Goal: Task Accomplishment & Management: Manage account settings

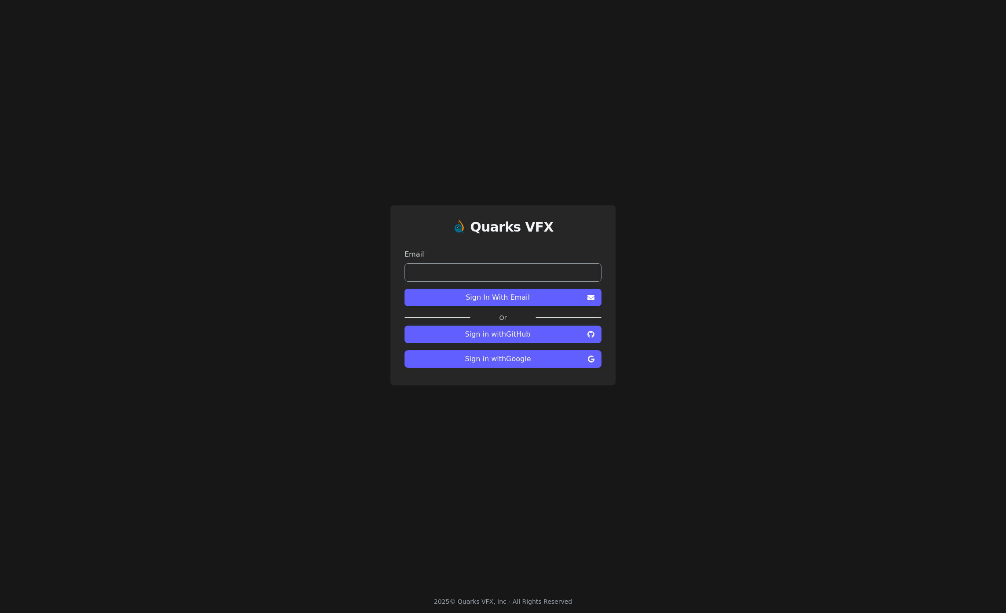
click at [503, 272] on input "email" at bounding box center [502, 272] width 197 height 18
click at [495, 366] on button "Sign in with Google" at bounding box center [502, 359] width 197 height 18
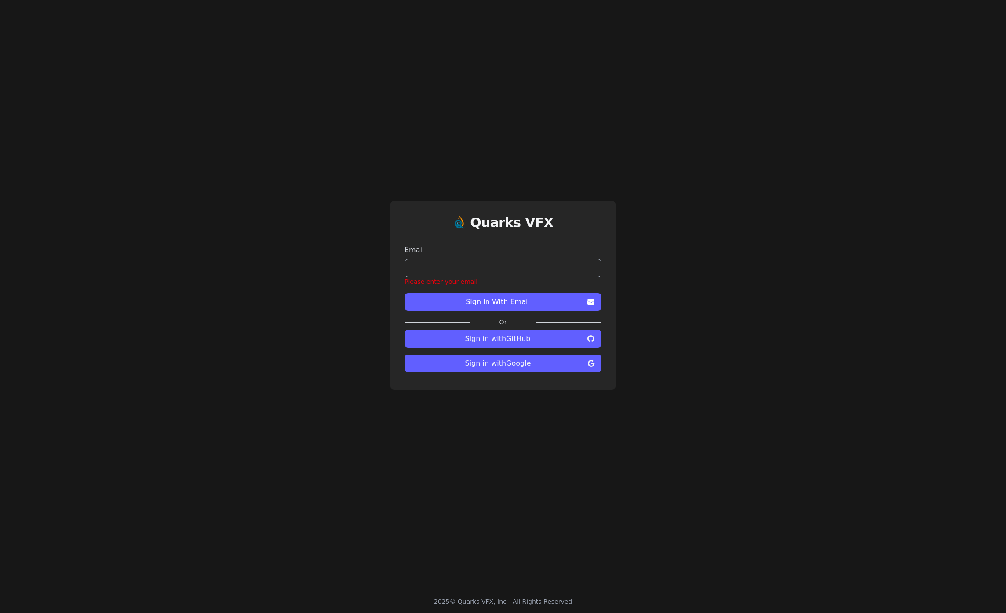
click at [493, 272] on input "email" at bounding box center [502, 268] width 197 height 18
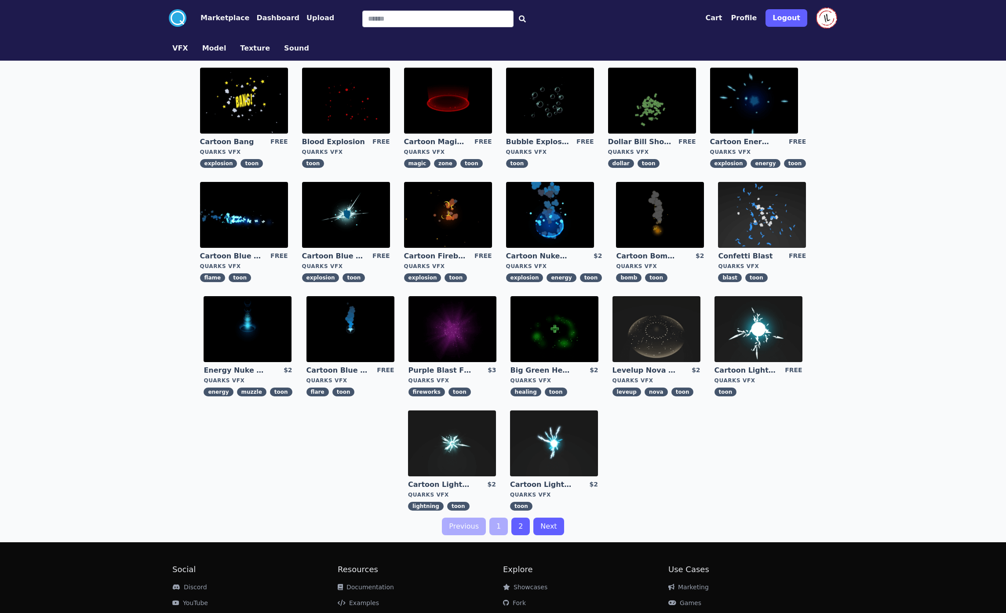
click at [747, 19] on button "Profile" at bounding box center [744, 18] width 26 height 11
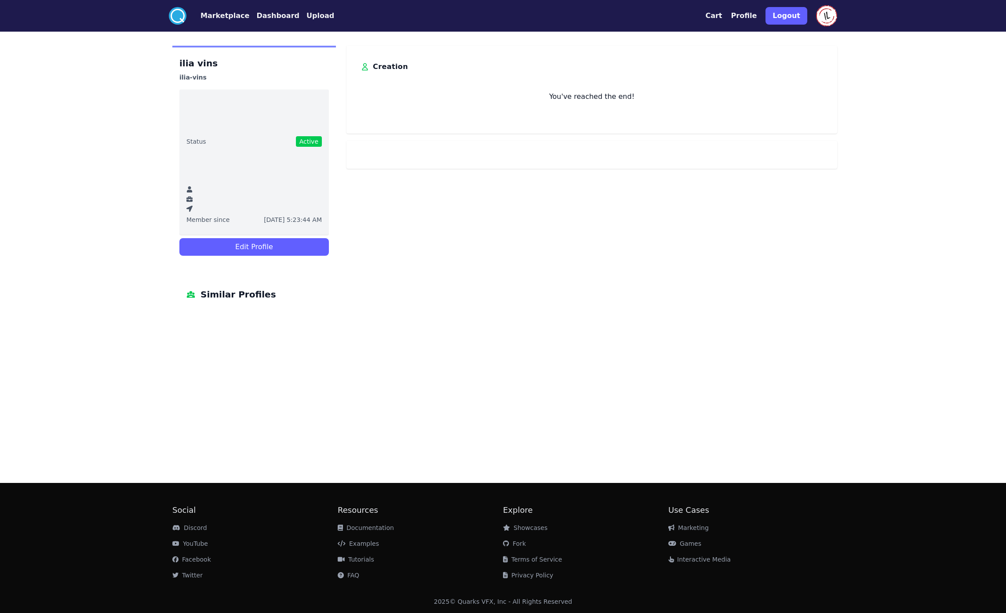
click at [265, 251] on button "Edit Profile" at bounding box center [253, 247] width 149 height 18
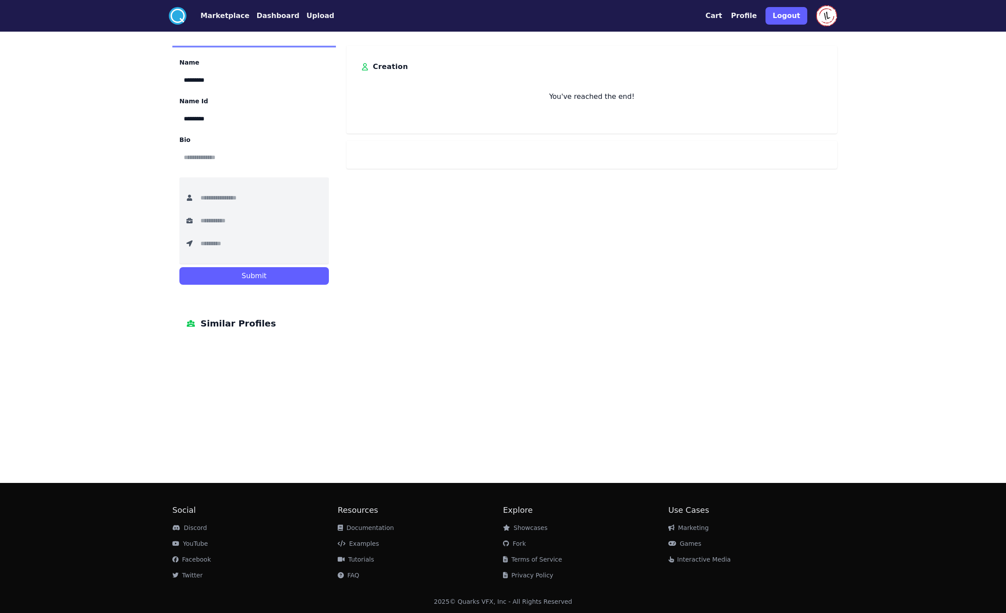
click at [271, 22] on nav ".cls-1{fill:#fff;}.cls-2{fill:#29abe2;} Marketplace Dashboard Upload" at bounding box center [251, 16] width 165 height 18
click at [274, 17] on button "Dashboard" at bounding box center [277, 16] width 43 height 11
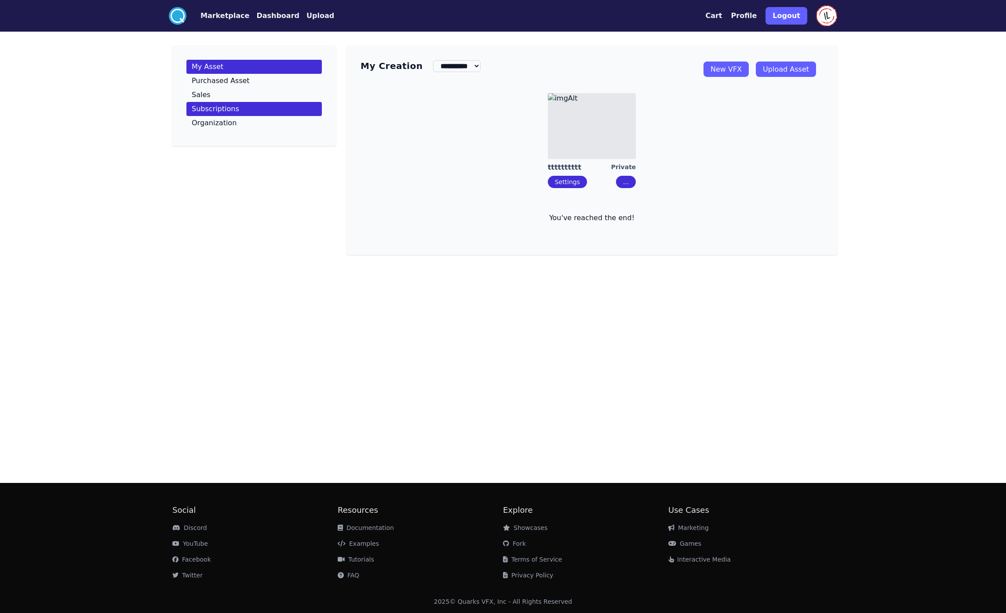
click at [233, 114] on link "Subscriptions" at bounding box center [253, 109] width 135 height 14
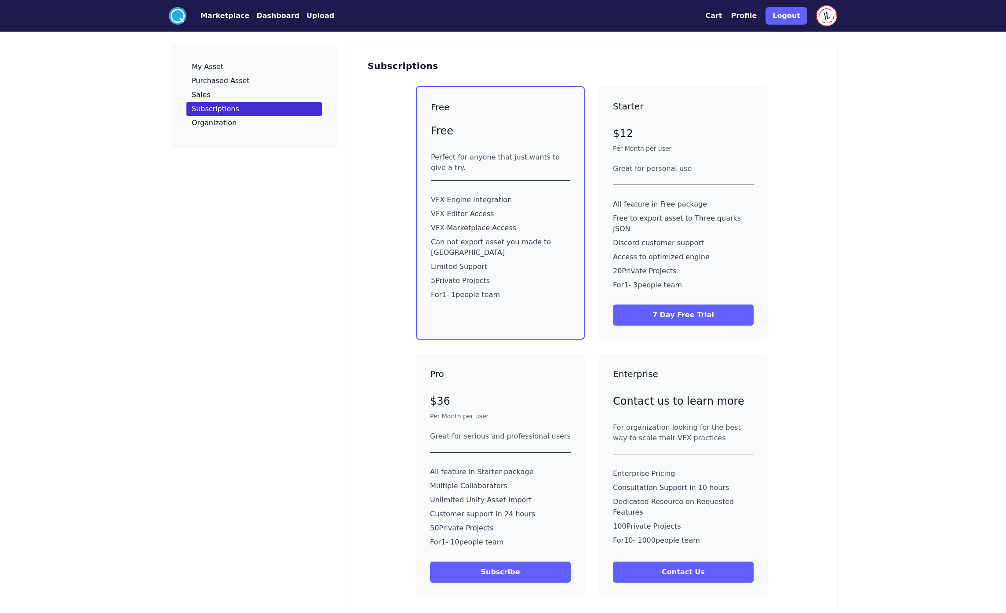
click at [788, 147] on div "Free Free Perfect for anyone that just wants to give a try. VFX Engine Integrat…" at bounding box center [591, 341] width 462 height 525
click at [226, 120] on p "Organization" at bounding box center [214, 123] width 45 height 7
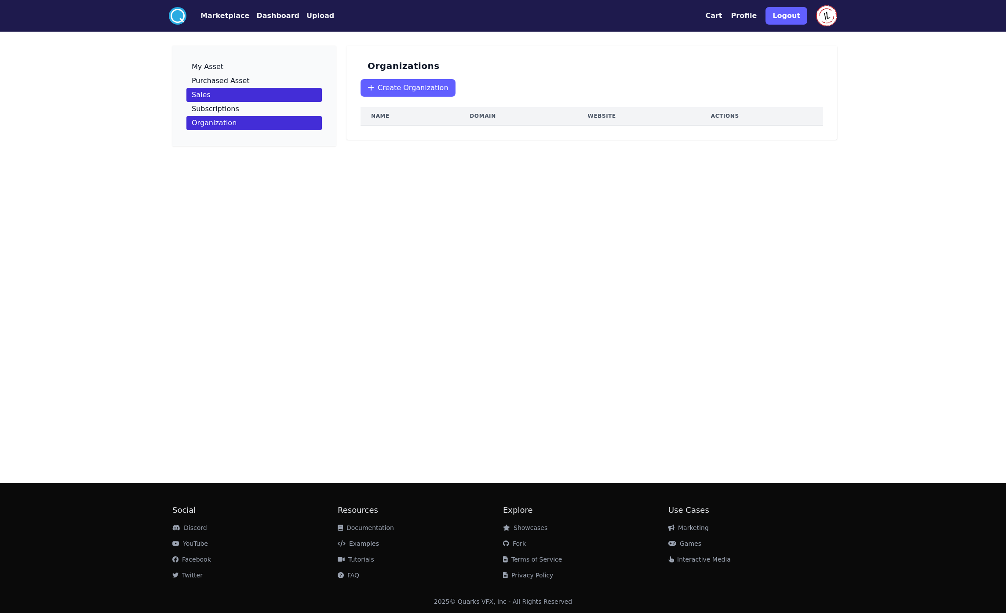
click at [240, 92] on link "Sales" at bounding box center [253, 95] width 135 height 14
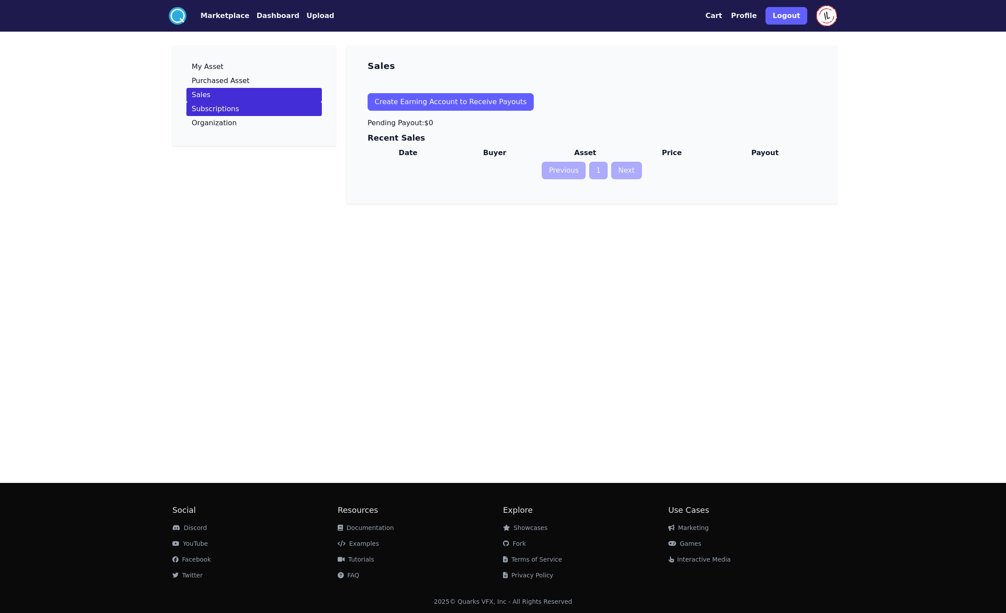
click at [240, 106] on link "Subscriptions" at bounding box center [253, 109] width 135 height 14
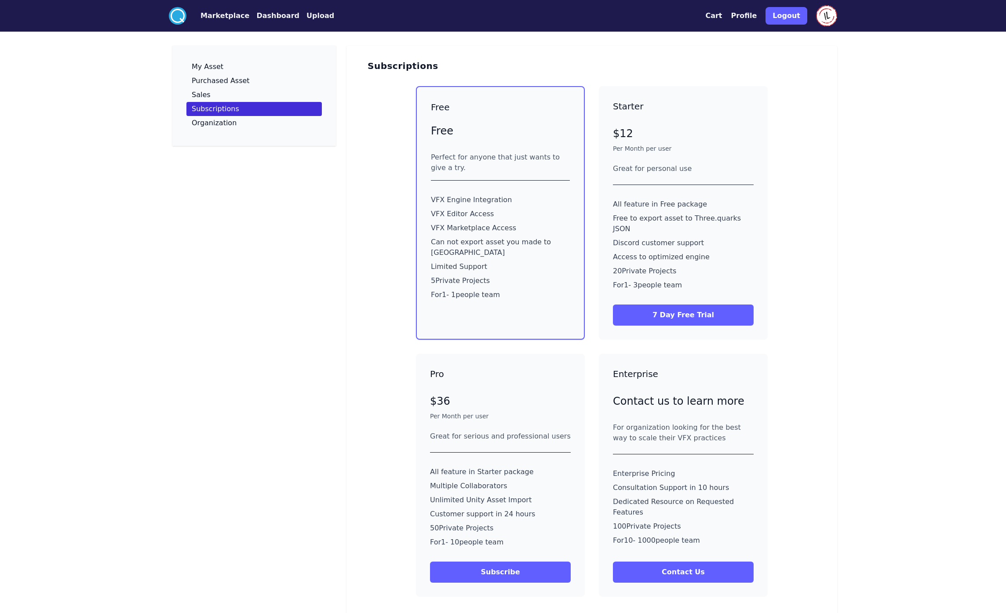
click at [827, 20] on img at bounding box center [826, 15] width 21 height 21
click at [790, 16] on button "Logout" at bounding box center [786, 16] width 42 height 18
